Goal: Information Seeking & Learning: Find specific page/section

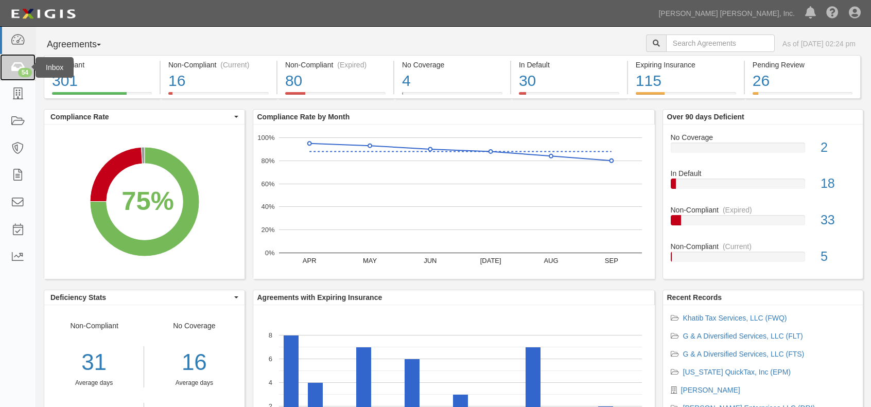
click at [20, 67] on icon at bounding box center [17, 68] width 14 height 12
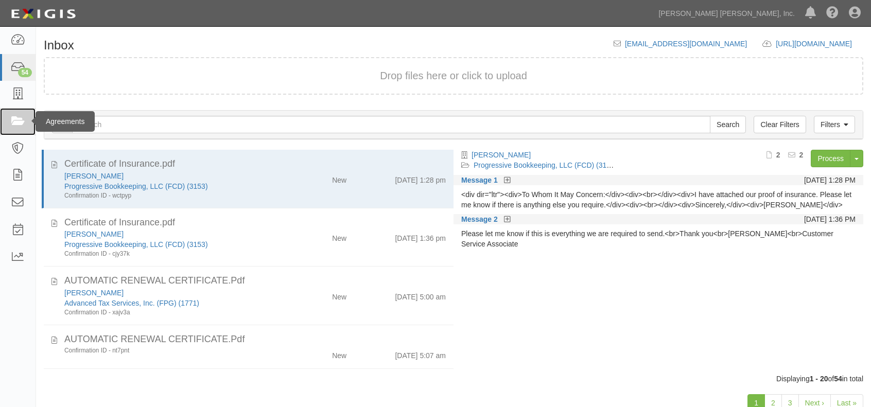
click at [16, 123] on icon at bounding box center [17, 122] width 14 height 12
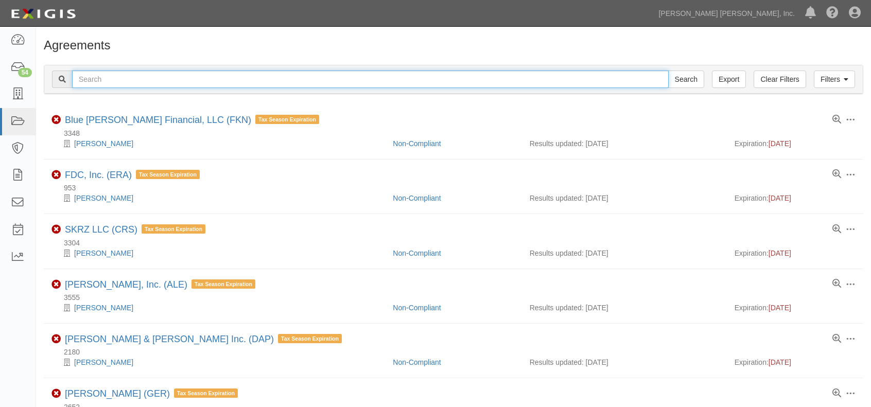
click at [176, 82] on input "text" at bounding box center [370, 79] width 597 height 17
type input "alabama quick tax"
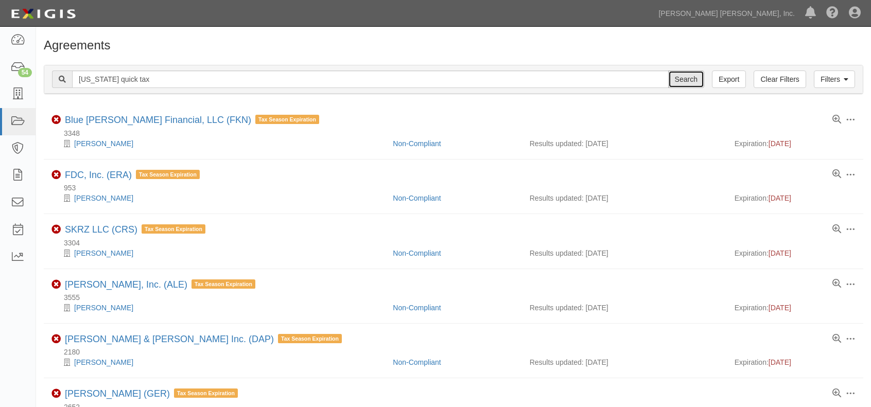
click at [684, 82] on input "Search" at bounding box center [686, 79] width 36 height 17
click at [668, 71] on input "Search" at bounding box center [686, 79] width 36 height 17
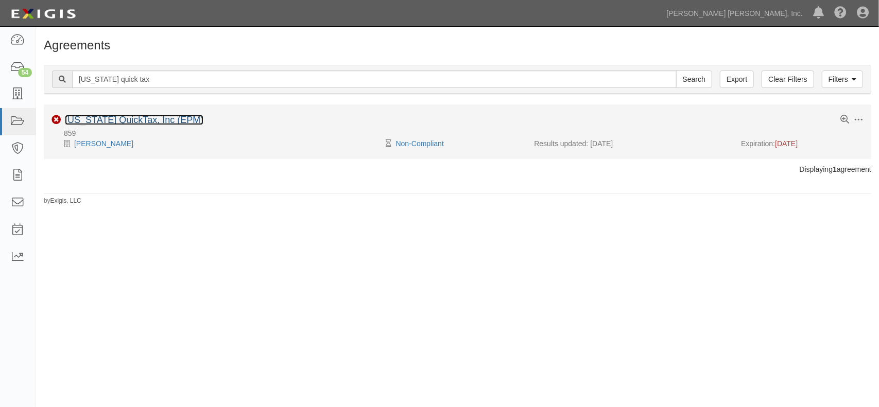
click at [126, 121] on link "[US_STATE] QuickTax, Inc (EPM)" at bounding box center [134, 120] width 138 height 10
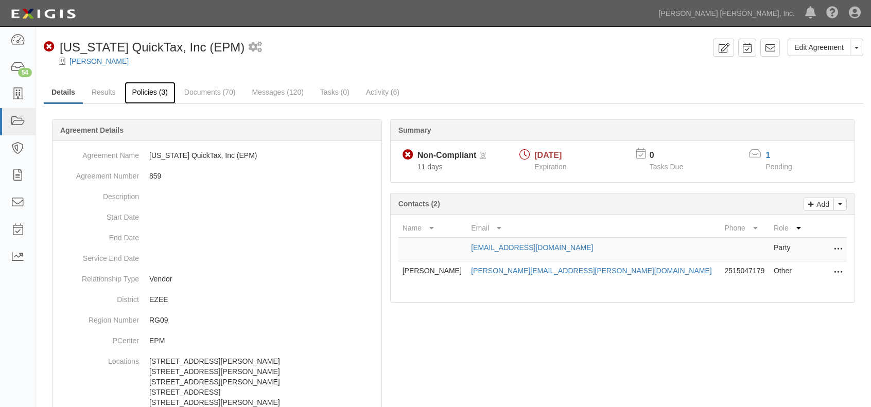
click at [142, 96] on link "Policies (3)" at bounding box center [150, 93] width 51 height 22
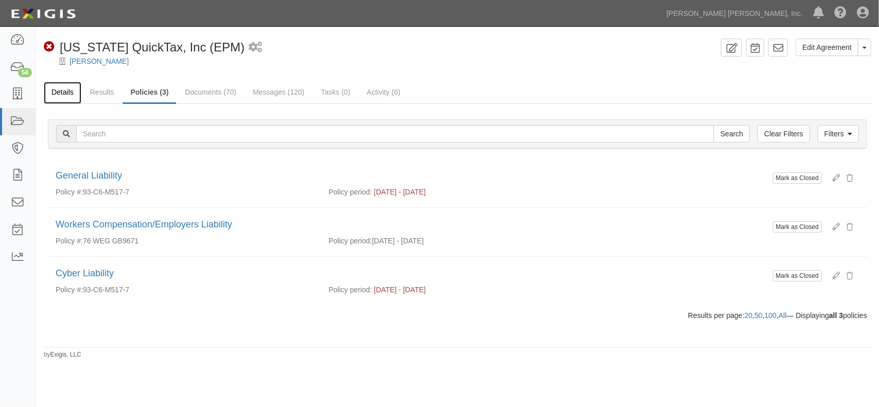
click at [61, 90] on link "Details" at bounding box center [63, 93] width 38 height 22
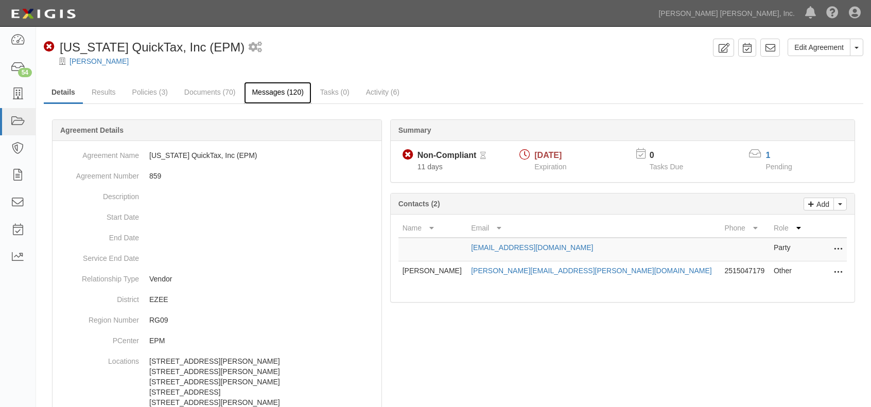
click at [282, 93] on link "Messages (120)" at bounding box center [277, 93] width 67 height 22
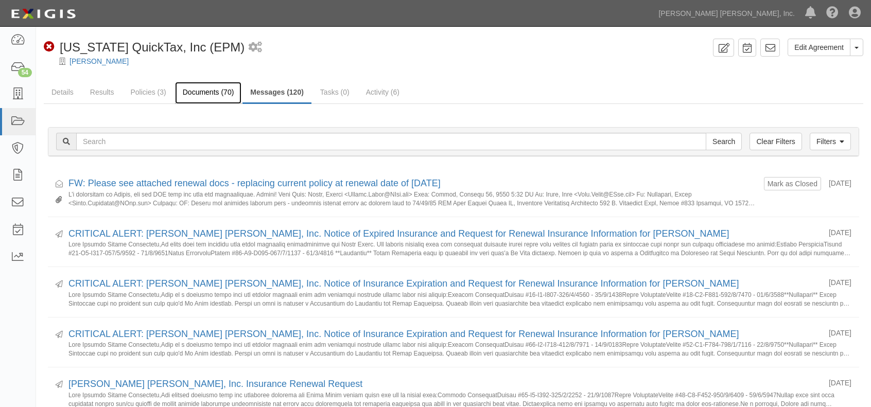
click at [212, 90] on link "Documents (70)" at bounding box center [208, 93] width 67 height 22
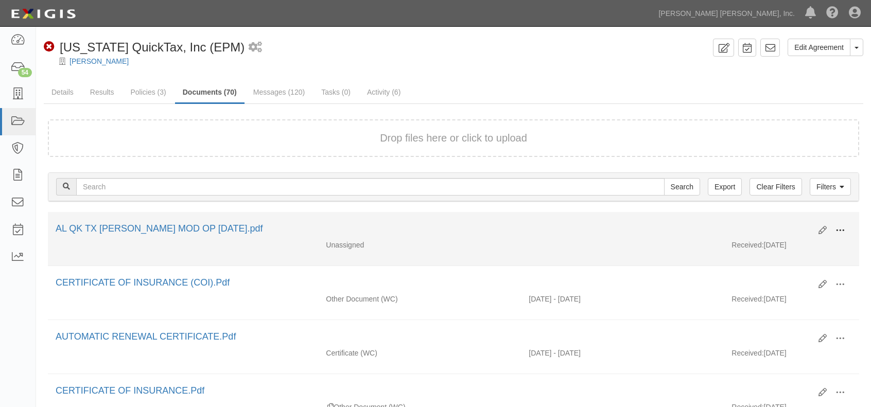
click at [841, 228] on span at bounding box center [839, 230] width 9 height 9
click at [785, 242] on link "View" at bounding box center [789, 245] width 81 height 19
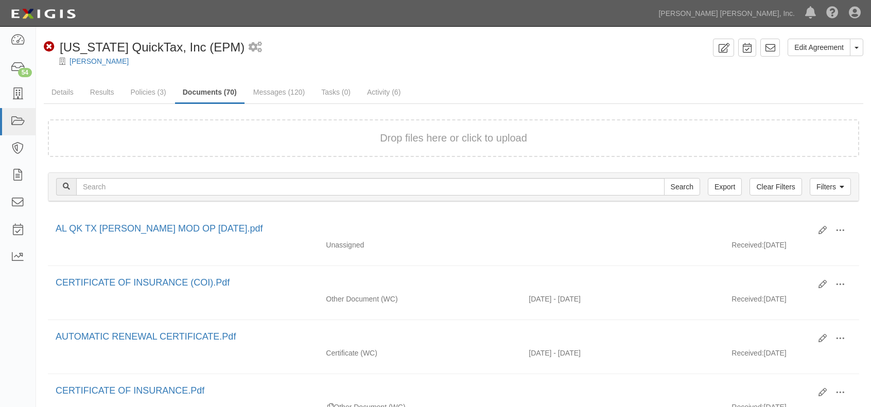
drag, startPoint x: 809, startPoint y: 90, endPoint x: 809, endPoint y: 80, distance: 9.8
click at [808, 90] on ul "Details Results Policies (3) Documents (70) Messages (120) Tasks (0) Activity (…" at bounding box center [453, 93] width 819 height 22
click at [15, 111] on link at bounding box center [18, 121] width 36 height 27
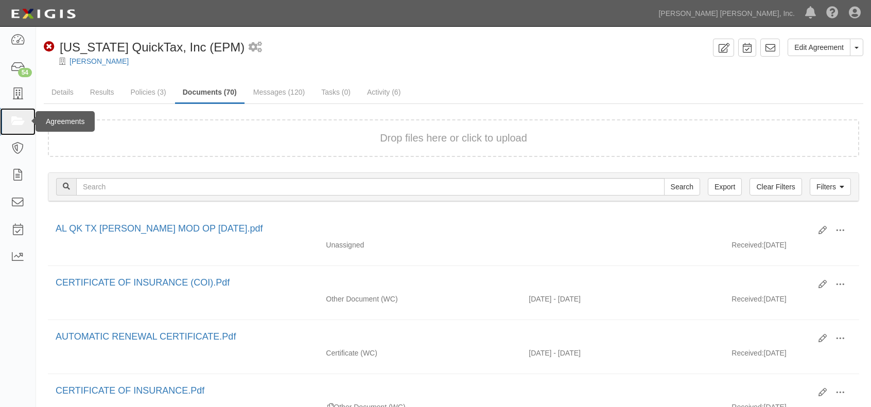
click at [15, 124] on icon at bounding box center [17, 122] width 14 height 12
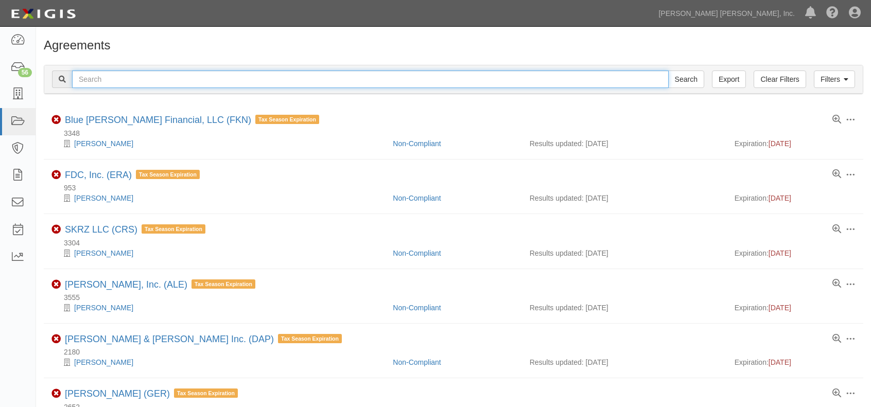
drag, startPoint x: 220, startPoint y: 79, endPoint x: 229, endPoint y: 78, distance: 8.3
click at [220, 79] on input "text" at bounding box center [370, 79] width 597 height 17
type input "fit"
click at [668, 71] on input "Search" at bounding box center [686, 79] width 36 height 17
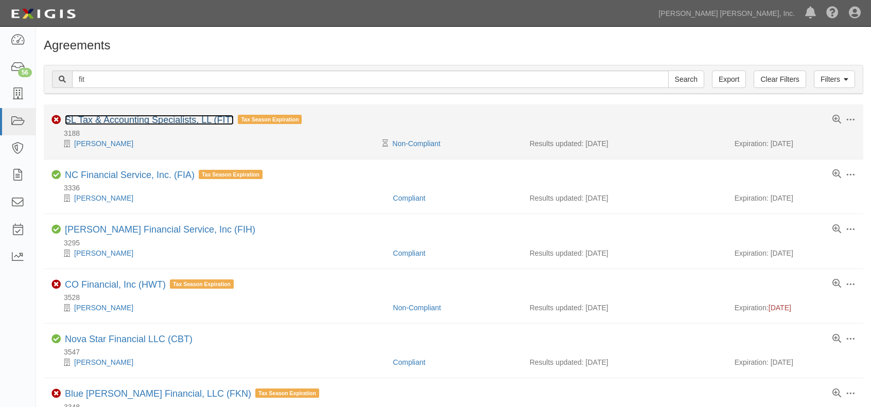
click at [191, 118] on link "SL Tax & Accounting Specialists, LL (FIT)" at bounding box center [149, 120] width 169 height 10
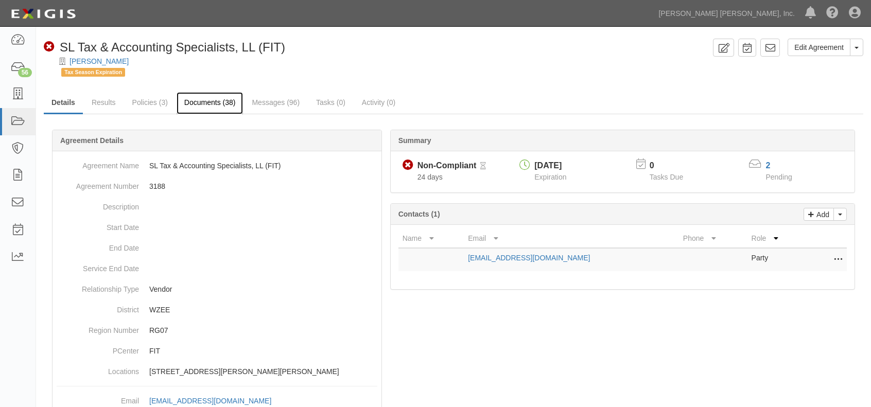
click at [217, 101] on link "Documents (38)" at bounding box center [210, 103] width 67 height 22
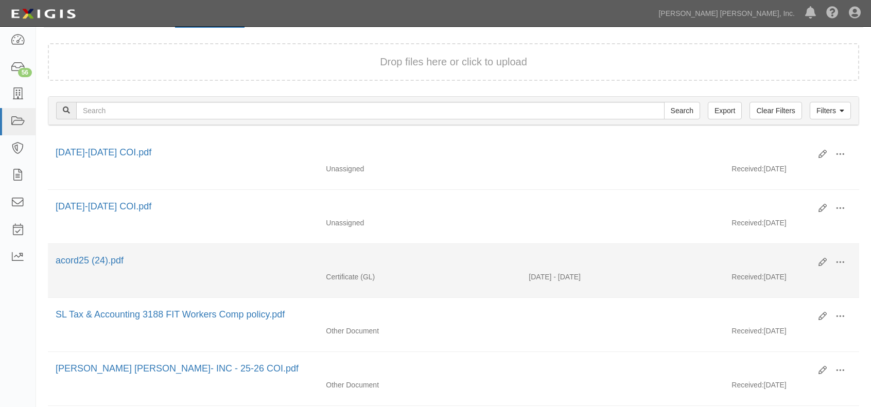
scroll to position [103, 0]
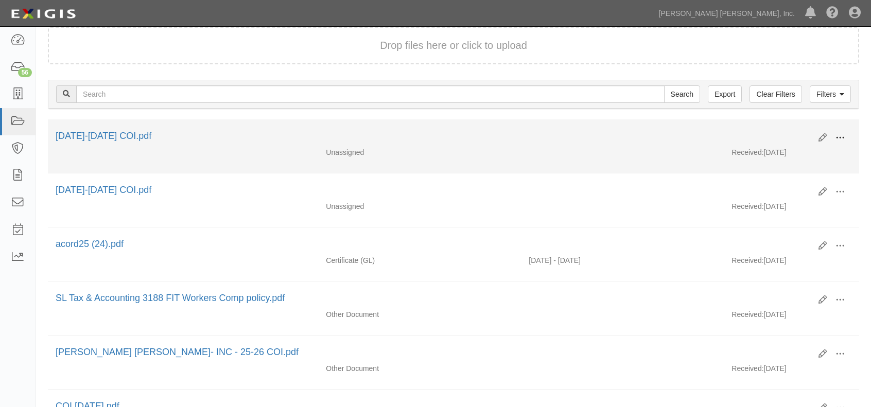
click at [841, 134] on span at bounding box center [839, 137] width 9 height 9
click at [782, 146] on link "View" at bounding box center [789, 153] width 81 height 19
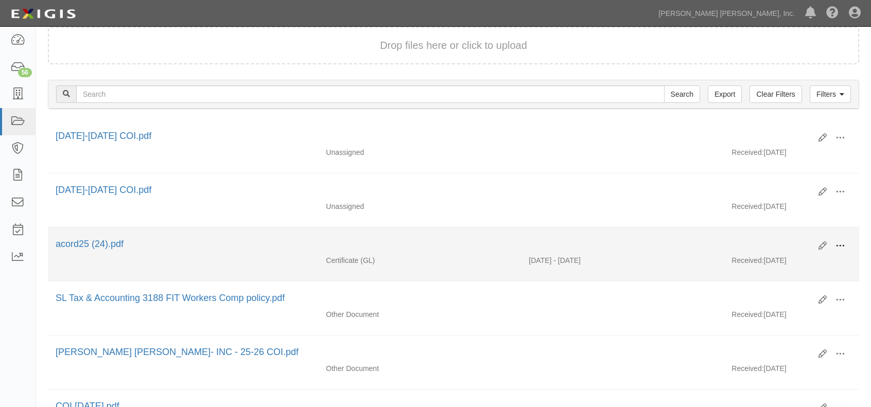
click at [839, 246] on span at bounding box center [839, 245] width 9 height 9
click at [789, 258] on link "View" at bounding box center [789, 261] width 81 height 19
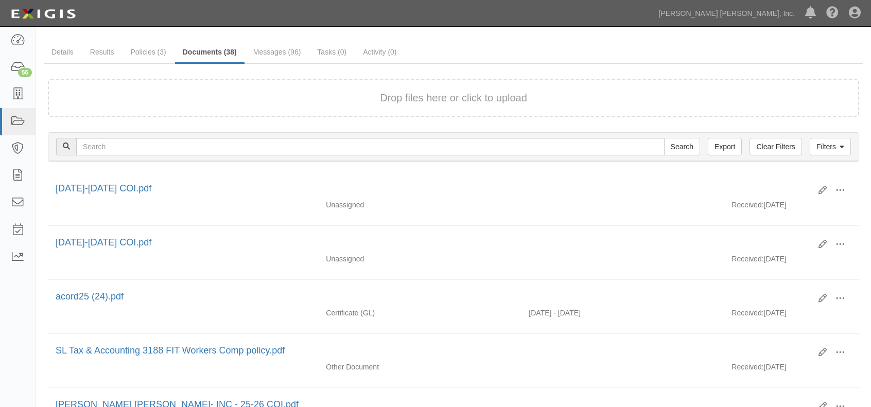
scroll to position [0, 0]
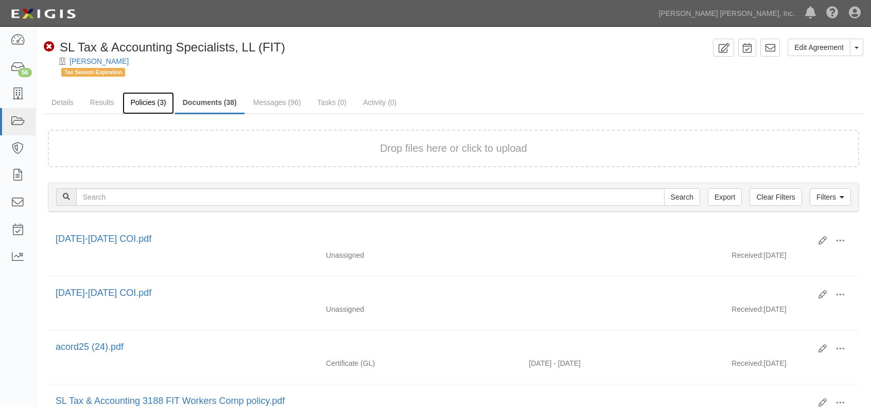
click at [137, 102] on link "Policies (3)" at bounding box center [147, 103] width 51 height 22
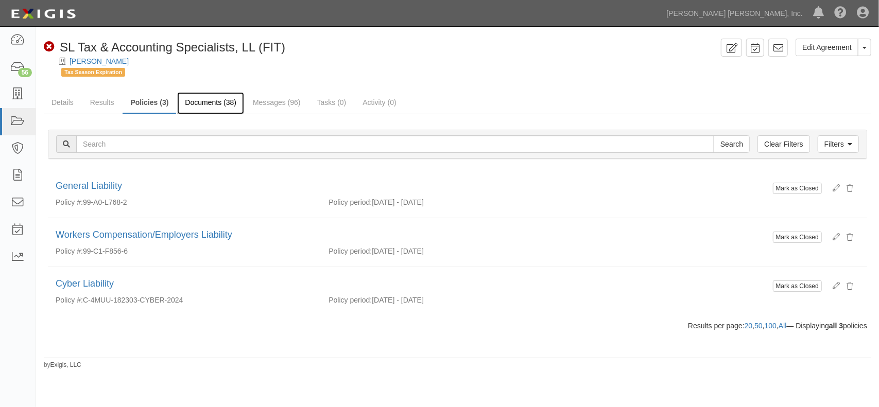
click at [205, 109] on link "Documents (38)" at bounding box center [210, 103] width 67 height 22
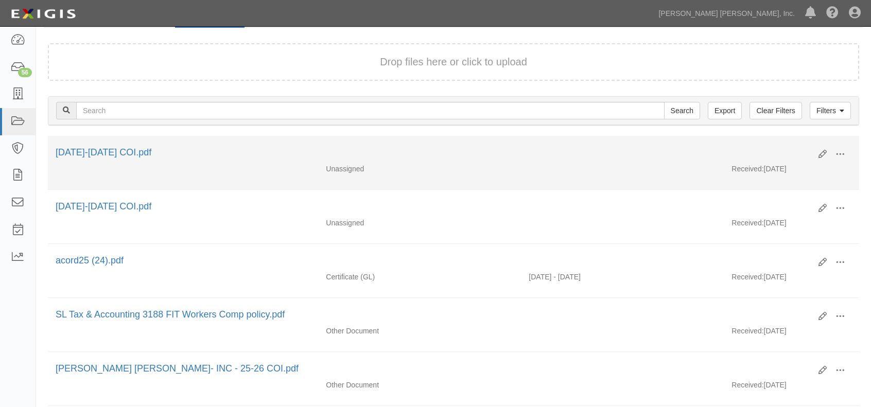
scroll to position [103, 0]
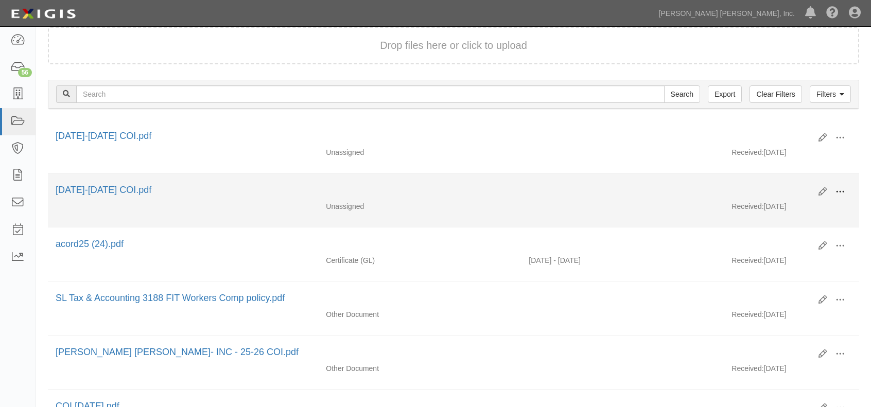
click at [838, 187] on span at bounding box center [839, 191] width 9 height 9
click at [789, 206] on link "View" at bounding box center [789, 207] width 81 height 19
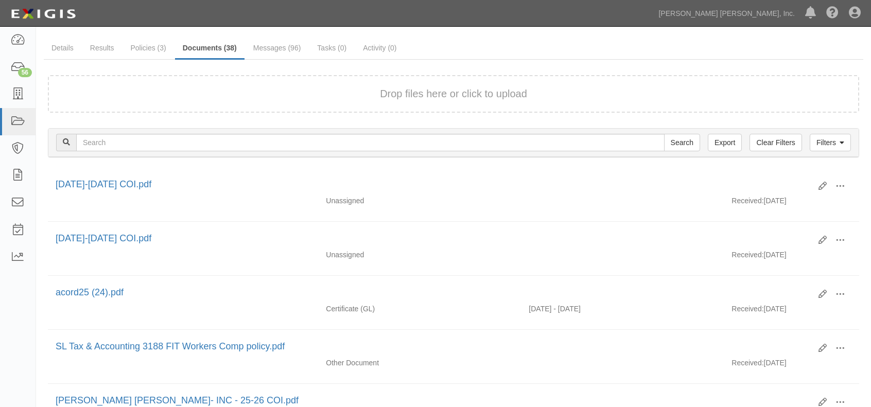
scroll to position [0, 0]
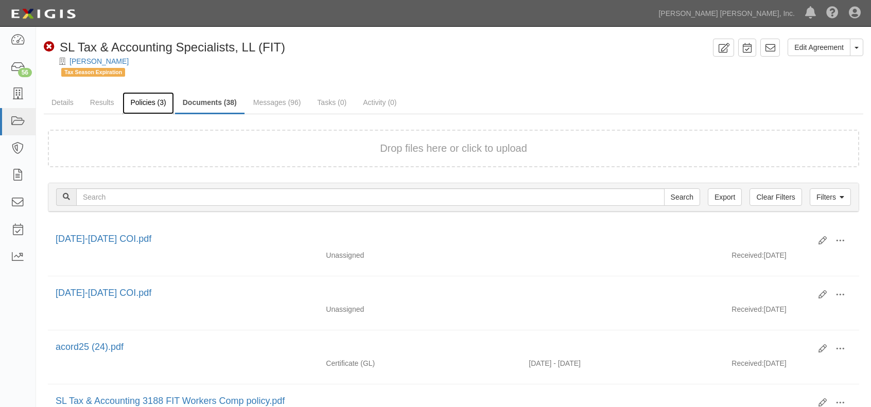
drag, startPoint x: 147, startPoint y: 104, endPoint x: 151, endPoint y: 100, distance: 5.8
click at [147, 104] on link "Policies (3)" at bounding box center [147, 103] width 51 height 22
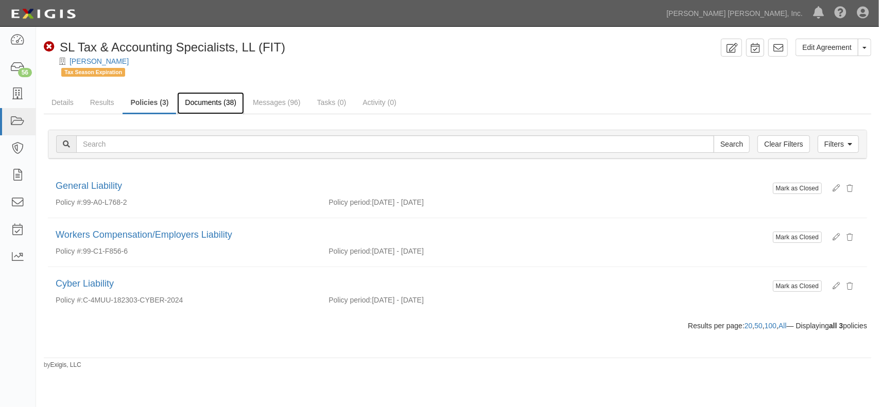
click at [206, 103] on link "Documents (38)" at bounding box center [210, 103] width 67 height 22
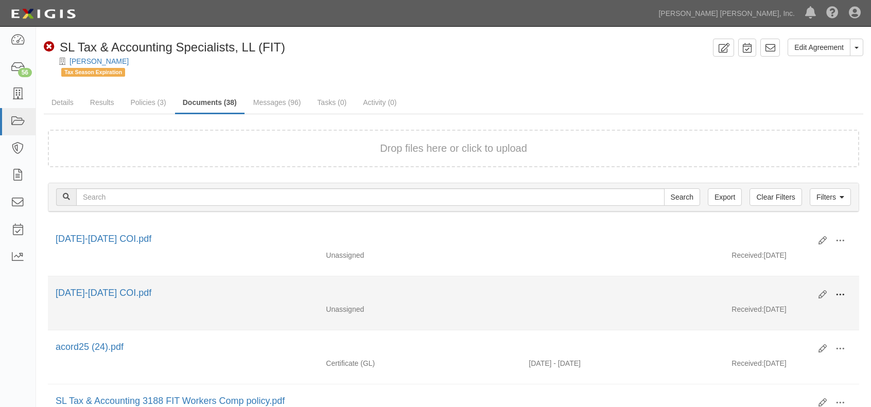
click at [841, 291] on span at bounding box center [839, 294] width 9 height 9
click at [770, 305] on link "View" at bounding box center [789, 310] width 81 height 19
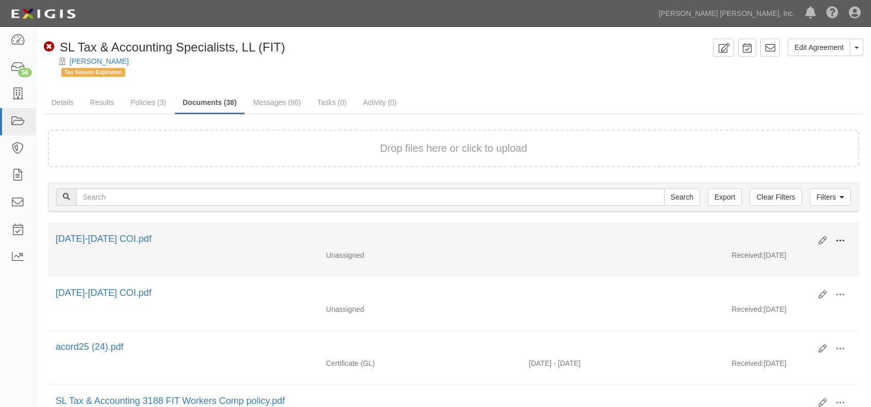
click at [839, 237] on span at bounding box center [839, 240] width 9 height 9
click at [789, 252] on link "View" at bounding box center [789, 256] width 81 height 19
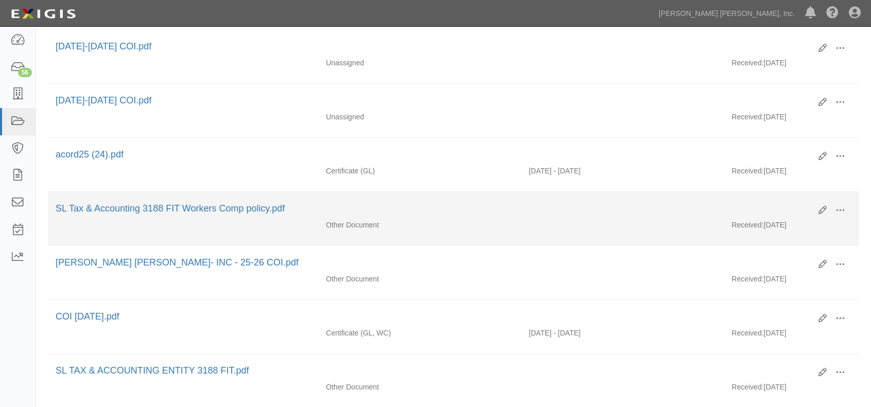
scroll to position [206, 0]
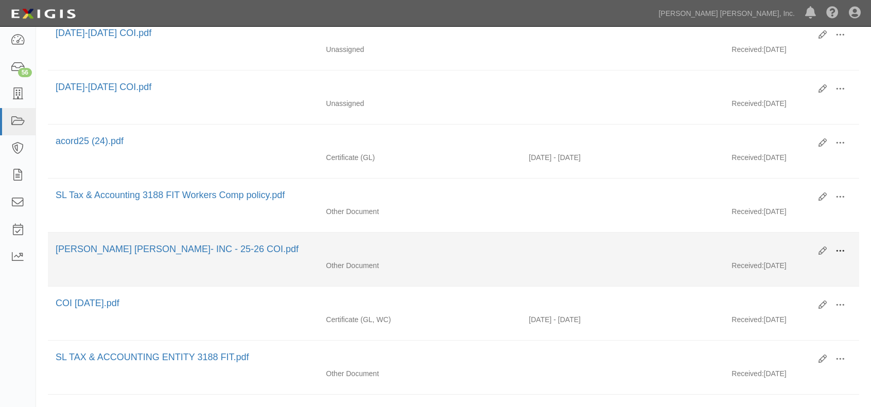
click at [840, 247] on span at bounding box center [839, 251] width 9 height 9
click at [803, 261] on link "View" at bounding box center [789, 266] width 81 height 19
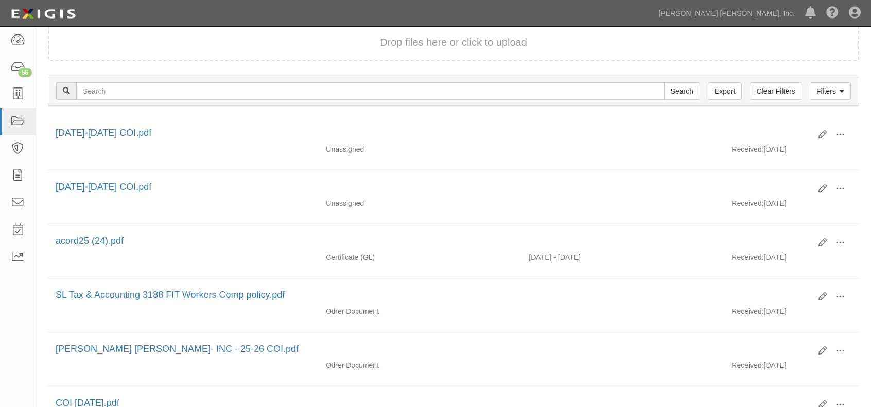
scroll to position [0, 0]
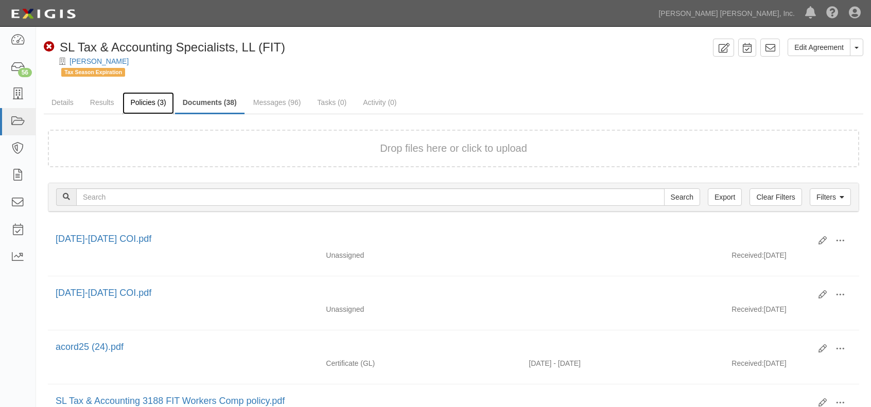
click at [137, 103] on link "Policies (3)" at bounding box center [147, 103] width 51 height 22
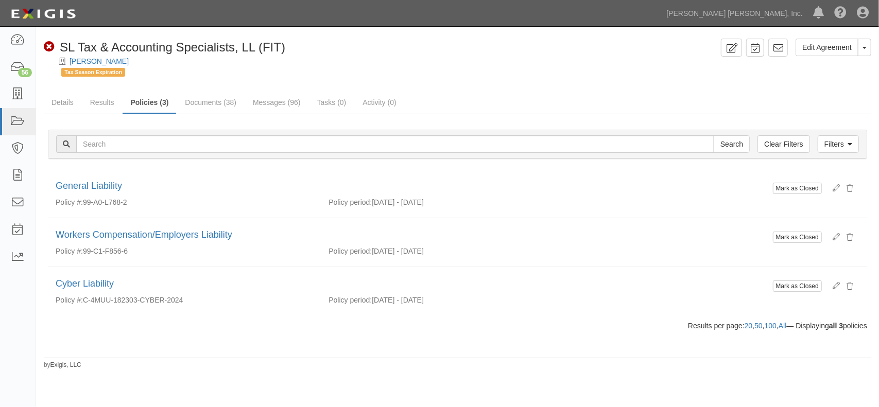
click at [576, 75] on div "Tax Season Expiration" at bounding box center [466, 71] width 810 height 10
click at [19, 124] on icon at bounding box center [17, 122] width 14 height 12
click at [20, 68] on div "56" at bounding box center [25, 72] width 14 height 9
